Goal: Find specific fact: Locate a discrete piece of known information

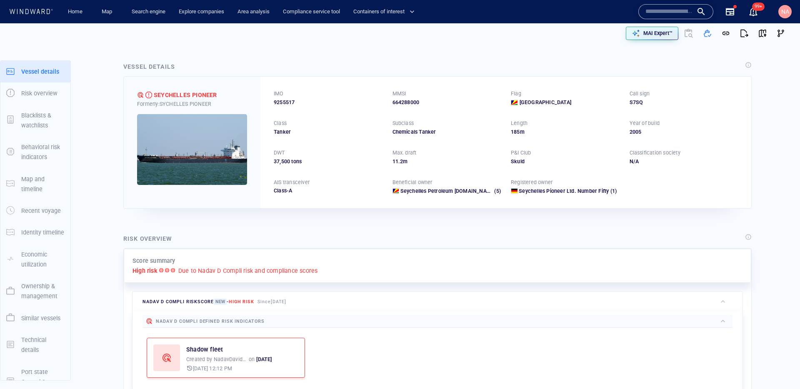
click at [287, 102] on span "9255517" at bounding box center [284, 102] width 21 height 7
copy span "9255517"
click at [647, 10] on input "text" at bounding box center [668, 11] width 47 height 12
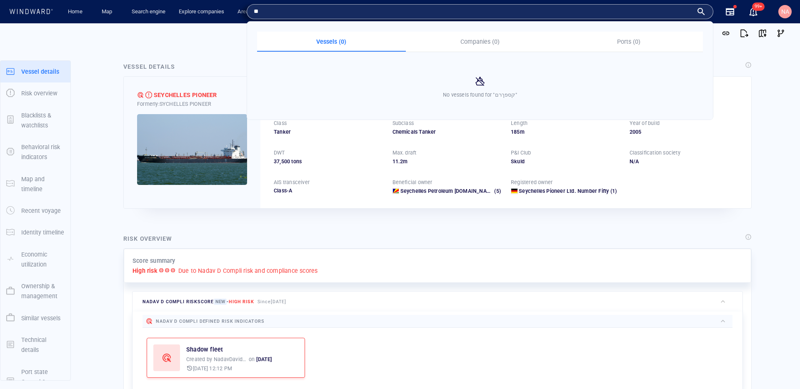
type input "*"
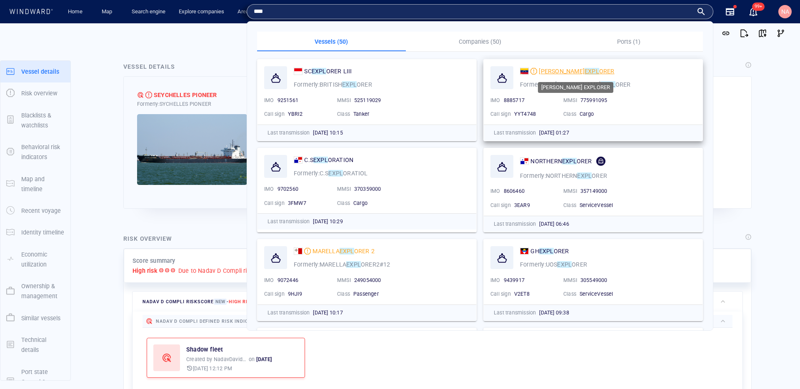
type input "****"
click at [559, 71] on span "[PERSON_NAME]" at bounding box center [562, 71] width 46 height 7
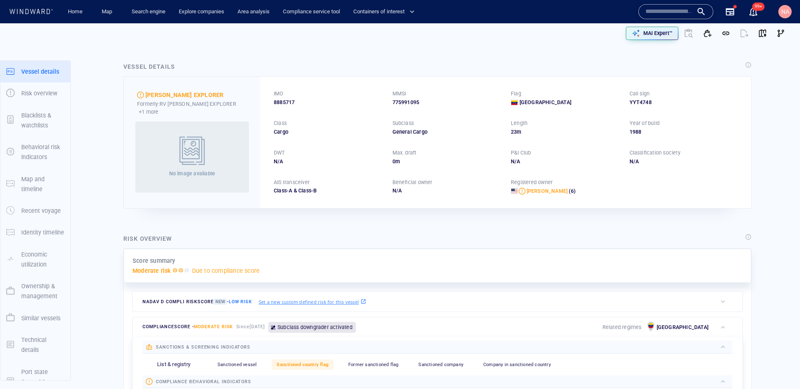
click at [286, 102] on span "8885717" at bounding box center [284, 102] width 21 height 7
